Goal: Information Seeking & Learning: Learn about a topic

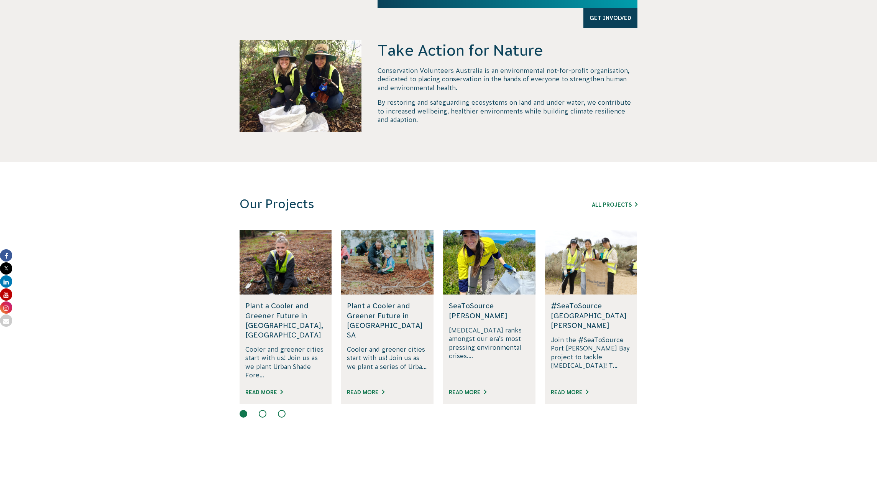
scroll to position [297, 0]
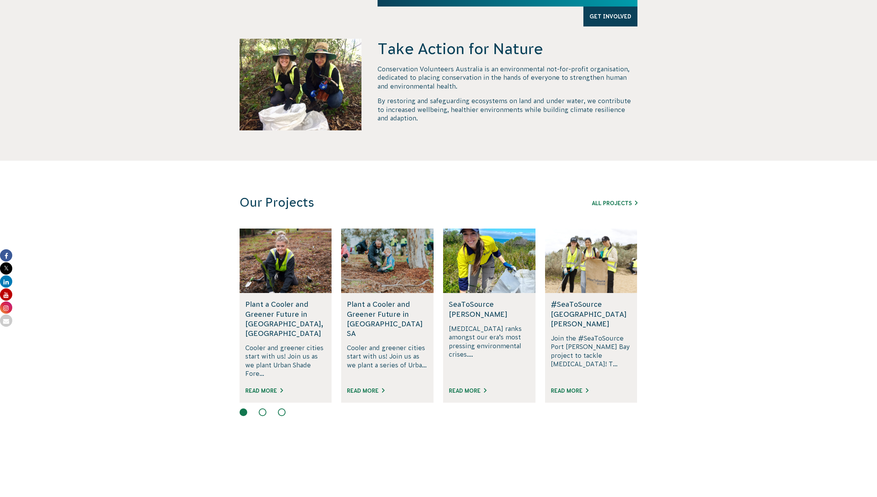
click at [263, 386] on div "Read More" at bounding box center [285, 394] width 81 height 17
click at [268, 380] on div "Rewilding Fifth Creek, SA Join us in rewilding Fifth Creek and enhancing Adelai…" at bounding box center [698, 316] width 1937 height 174
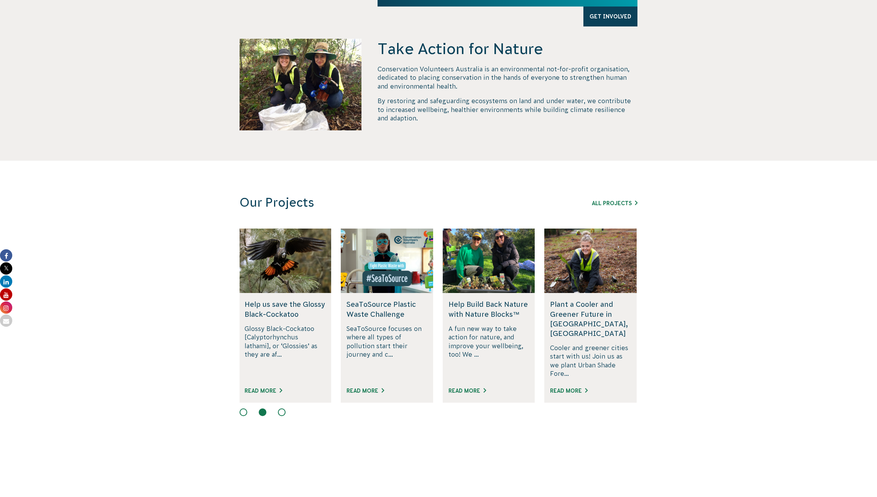
scroll to position [0, 0]
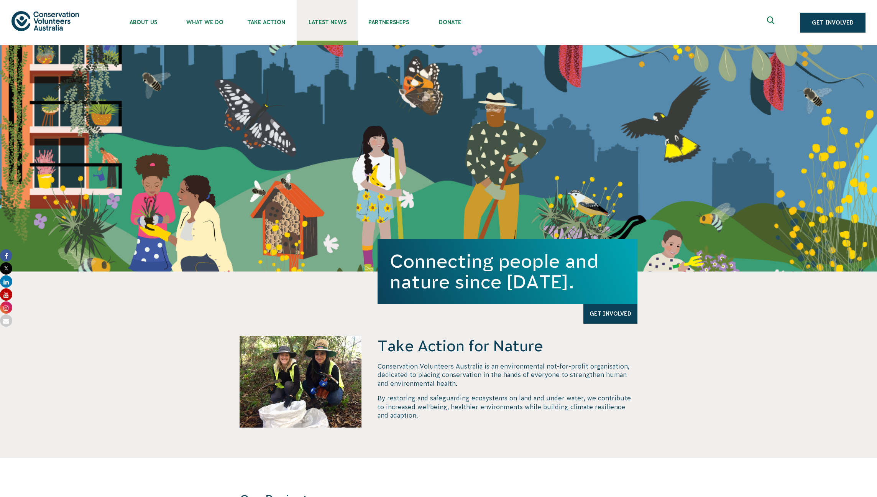
click at [328, 23] on span "Latest News" at bounding box center [327, 22] width 61 height 6
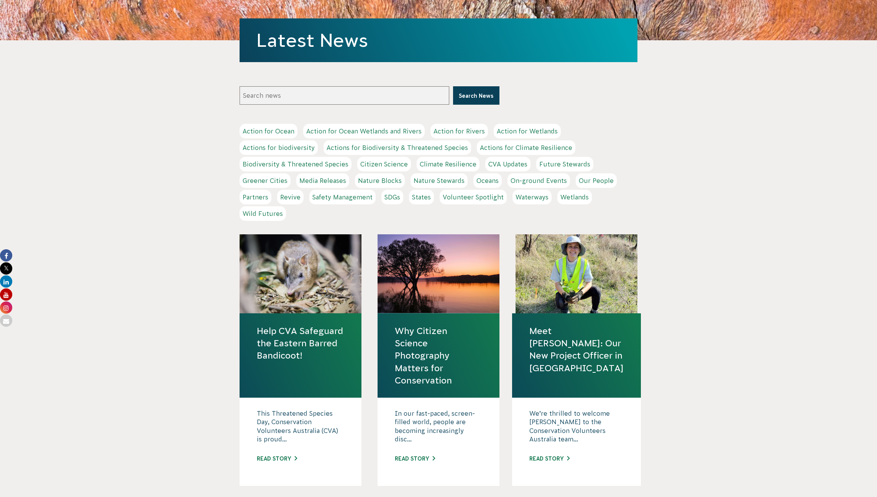
scroll to position [114, 0]
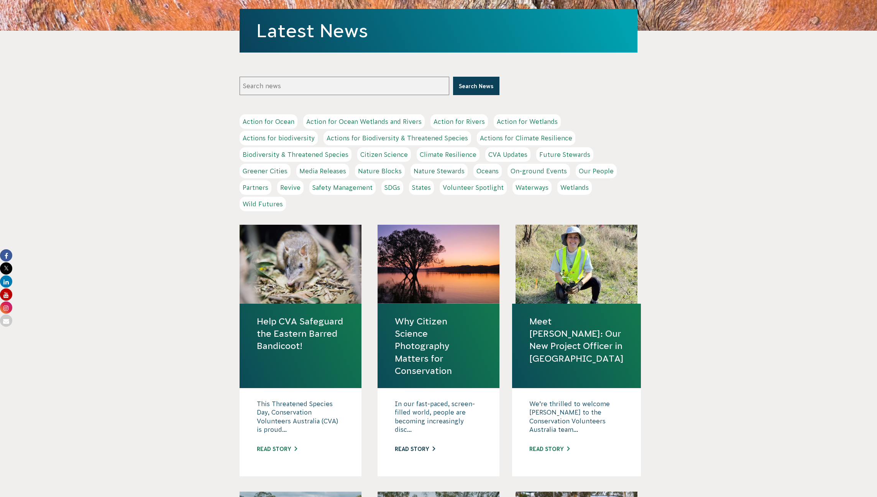
click at [412, 449] on link "Read story" at bounding box center [415, 449] width 40 height 6
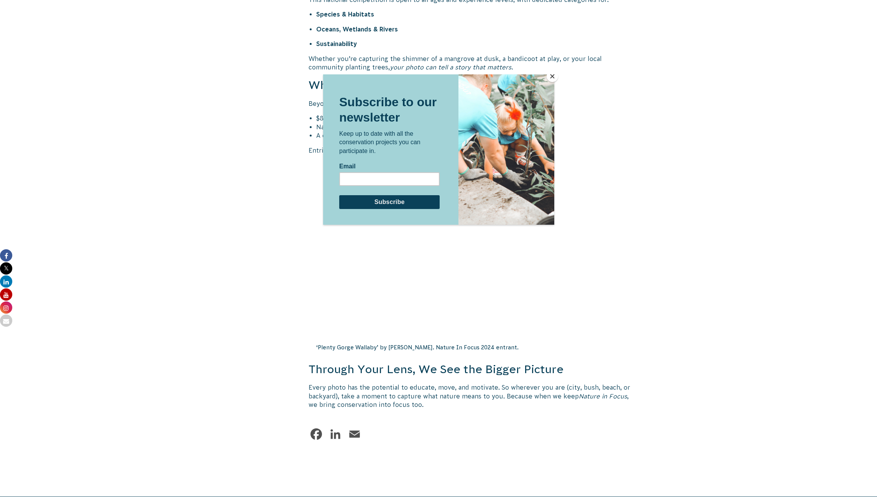
scroll to position [971, 0]
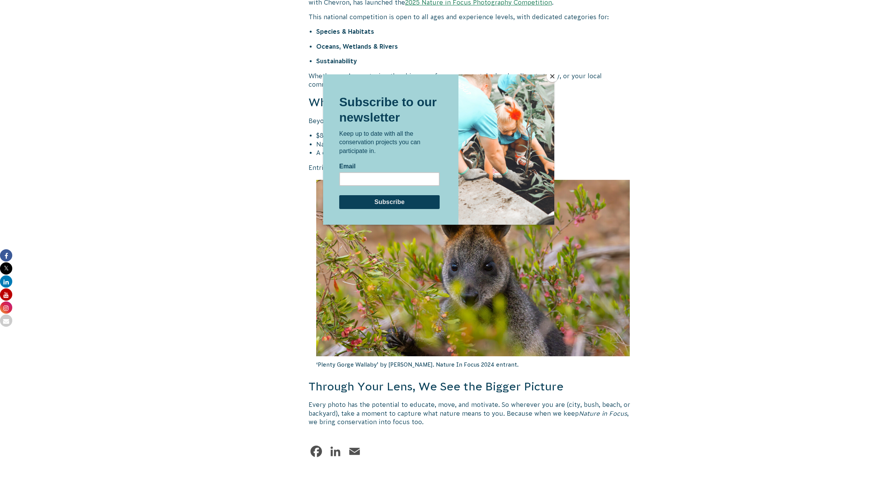
click at [553, 78] on button "Close" at bounding box center [553, 77] width 12 height 12
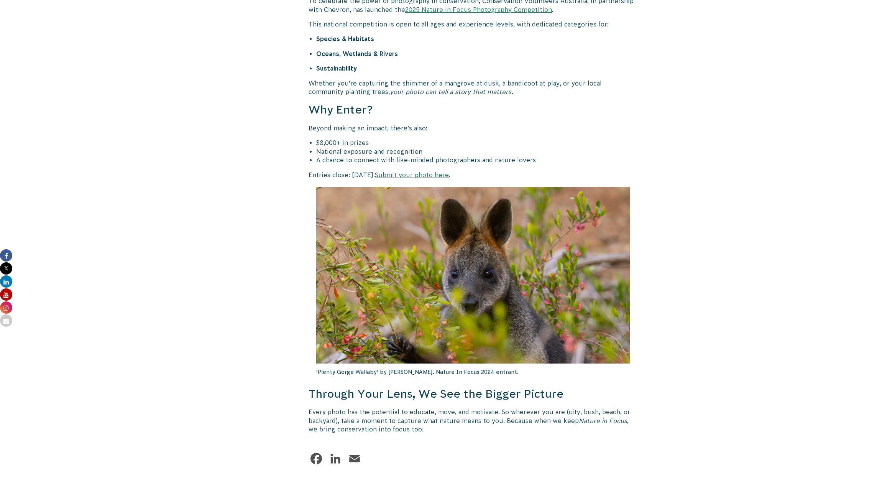
scroll to position [872, 0]
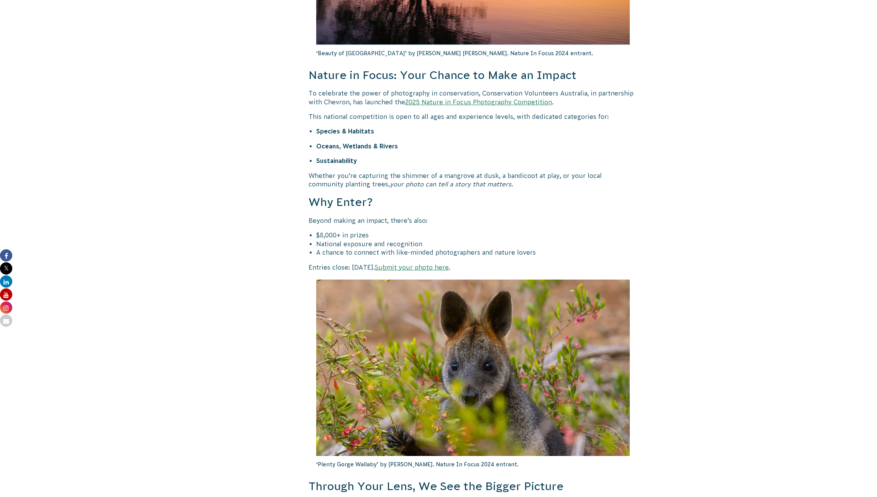
click at [449, 264] on link "Submit your photo here" at bounding box center [412, 267] width 74 height 7
